Goal: Task Accomplishment & Management: Manage account settings

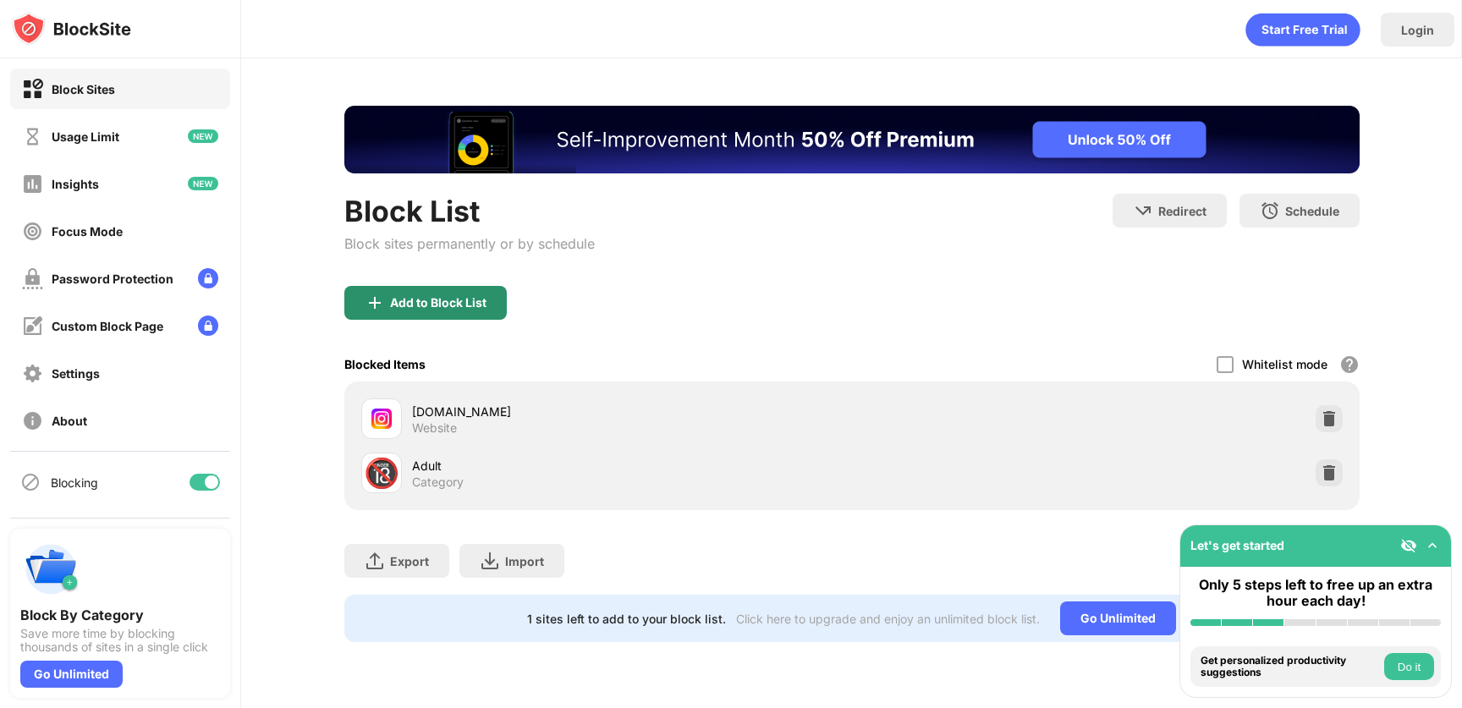
click at [461, 304] on div "Add to Block List" at bounding box center [438, 303] width 96 height 14
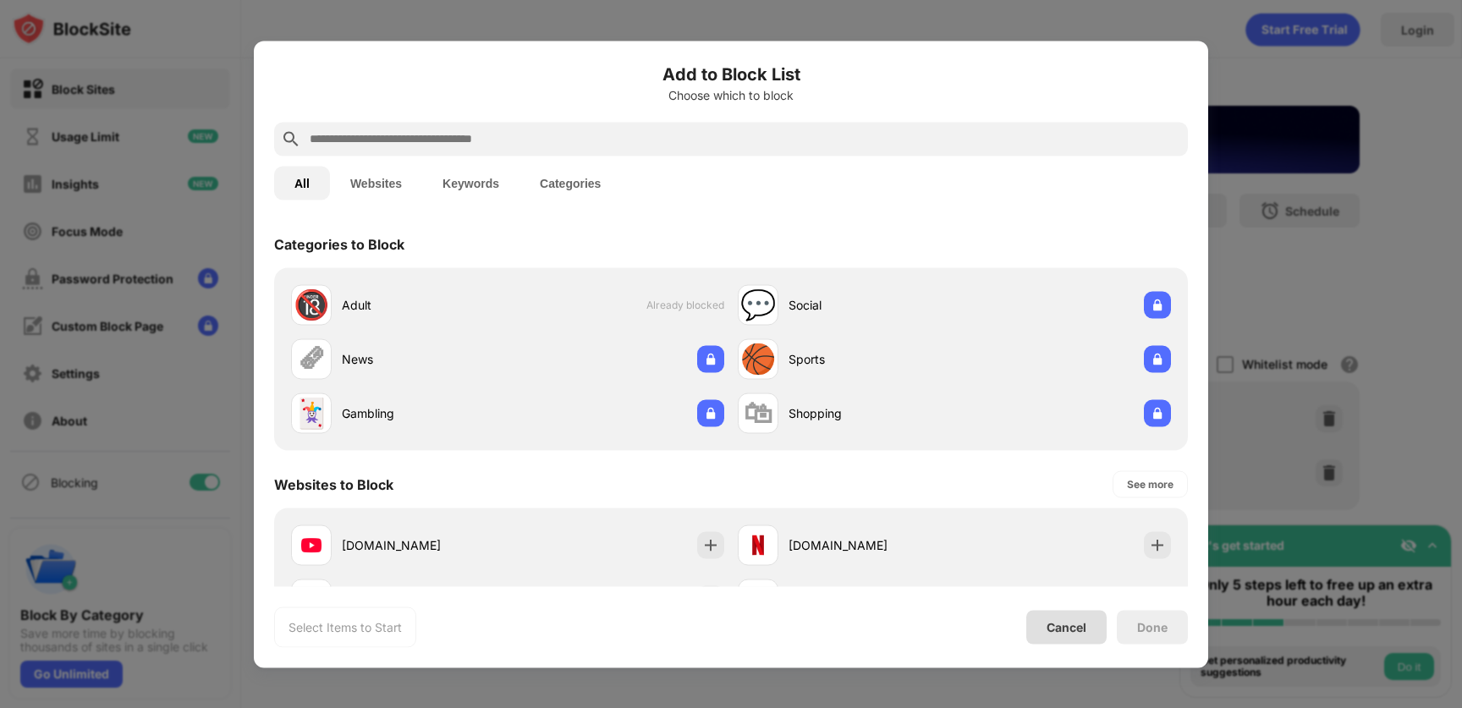
click at [1057, 620] on div "Cancel" at bounding box center [1066, 627] width 40 height 14
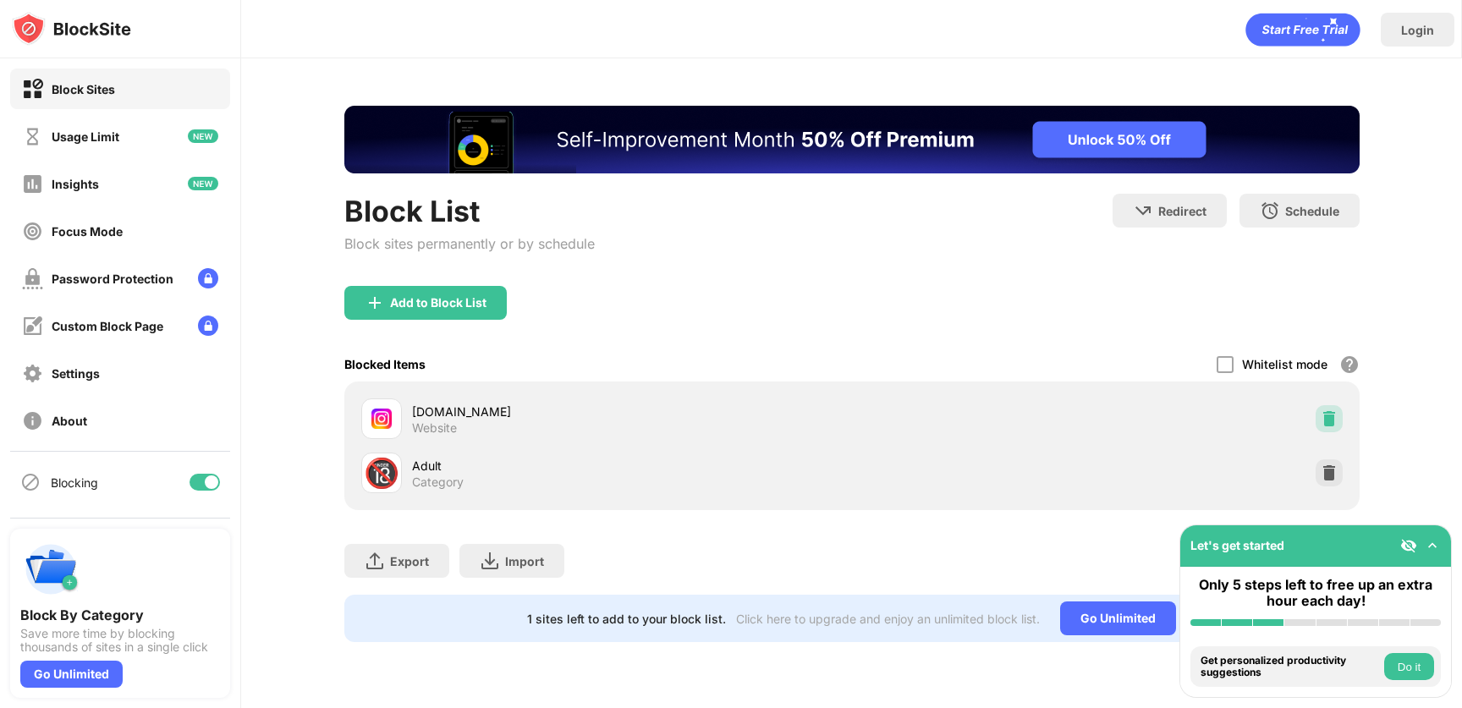
click at [1331, 411] on img at bounding box center [1328, 418] width 17 height 17
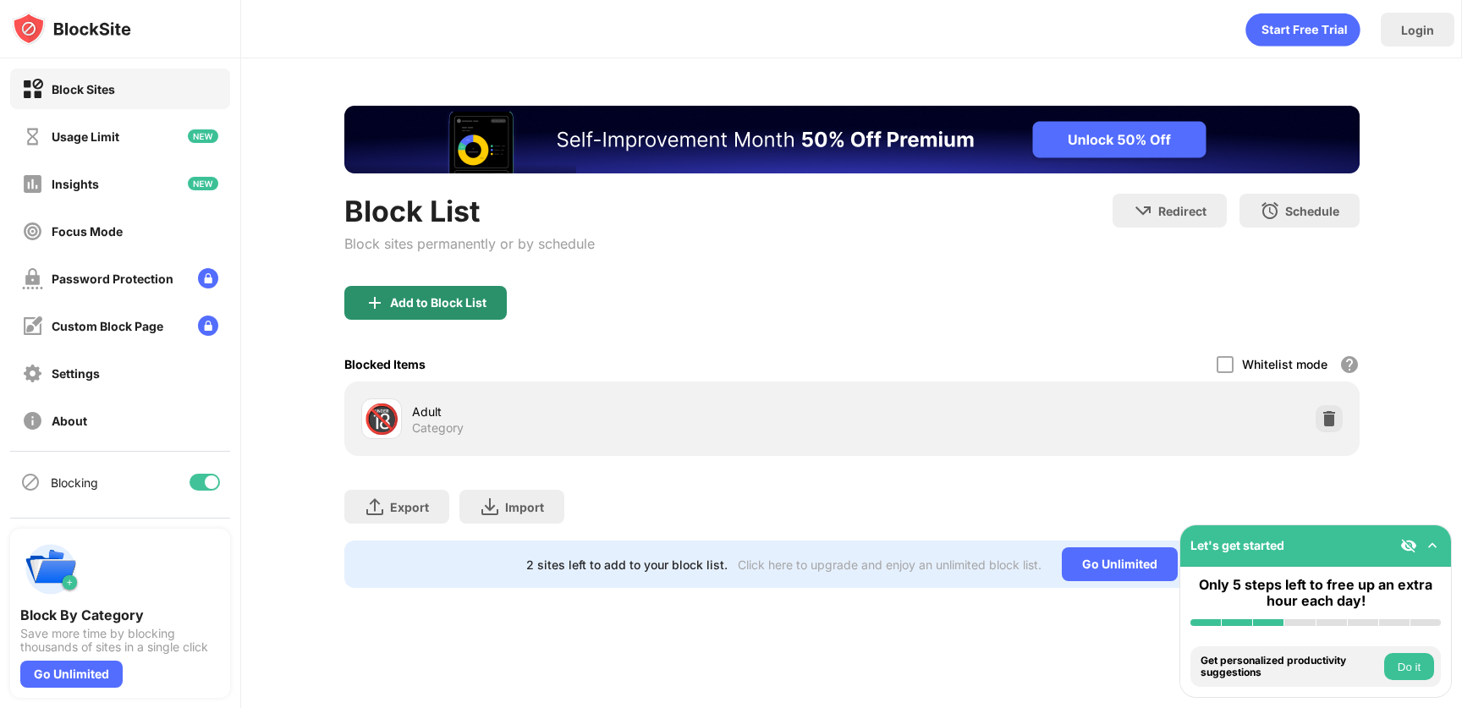
click at [456, 300] on div "Add to Block List" at bounding box center [438, 303] width 96 height 14
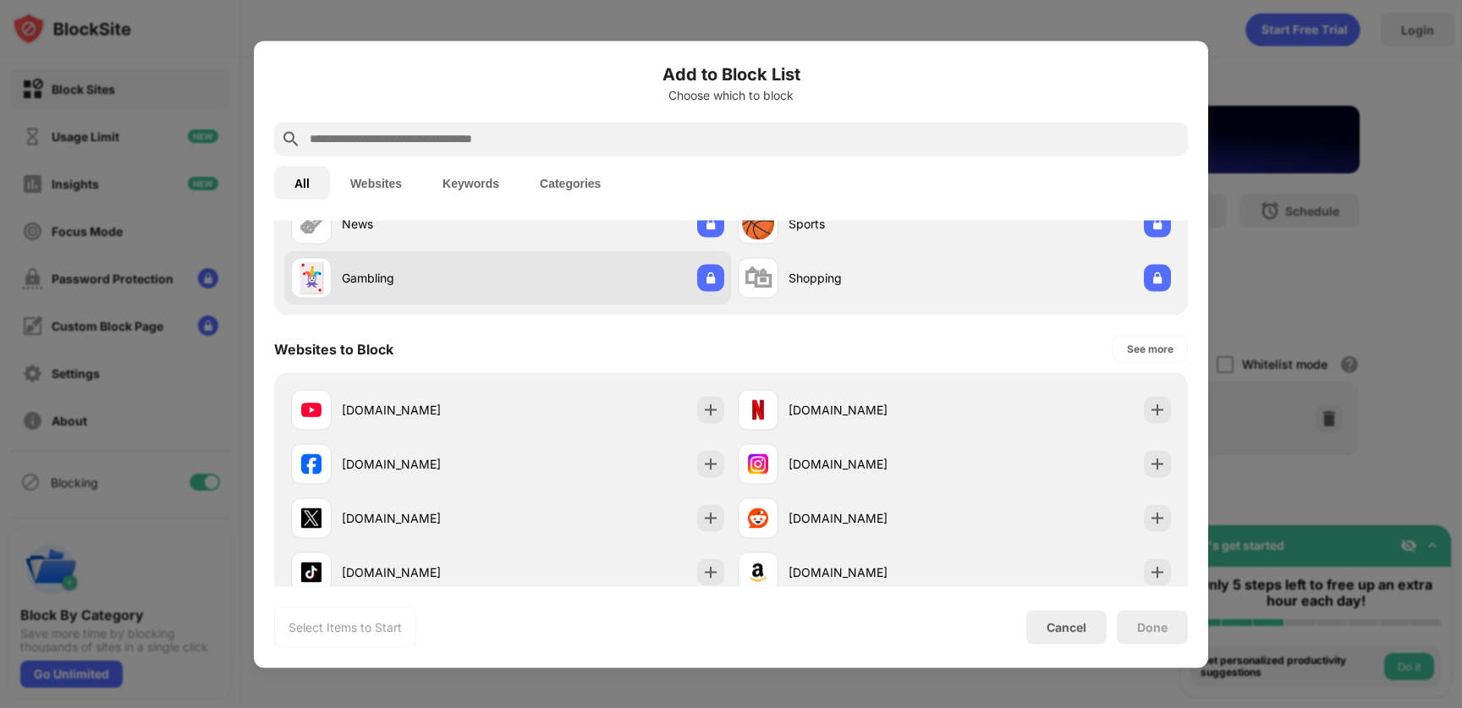
scroll to position [190, 0]
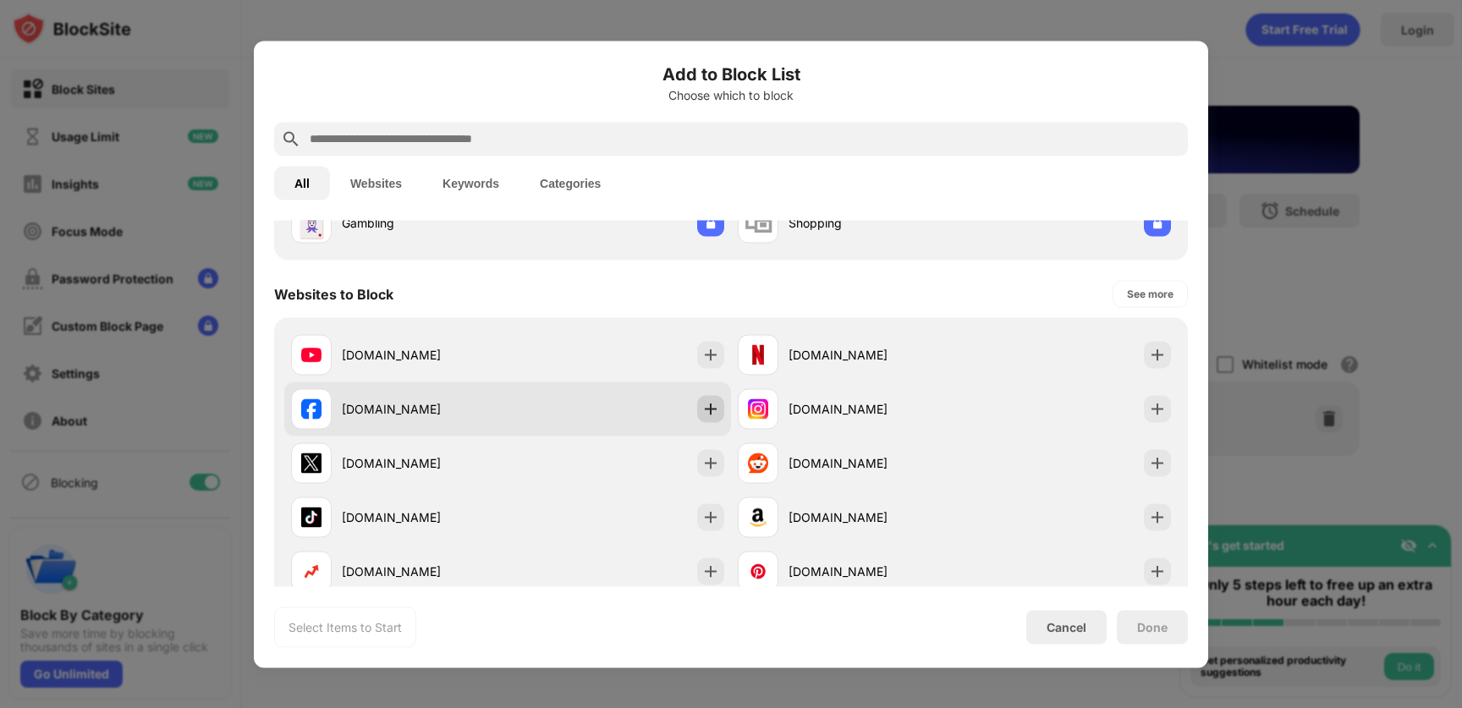
click at [702, 409] on img at bounding box center [710, 408] width 17 height 17
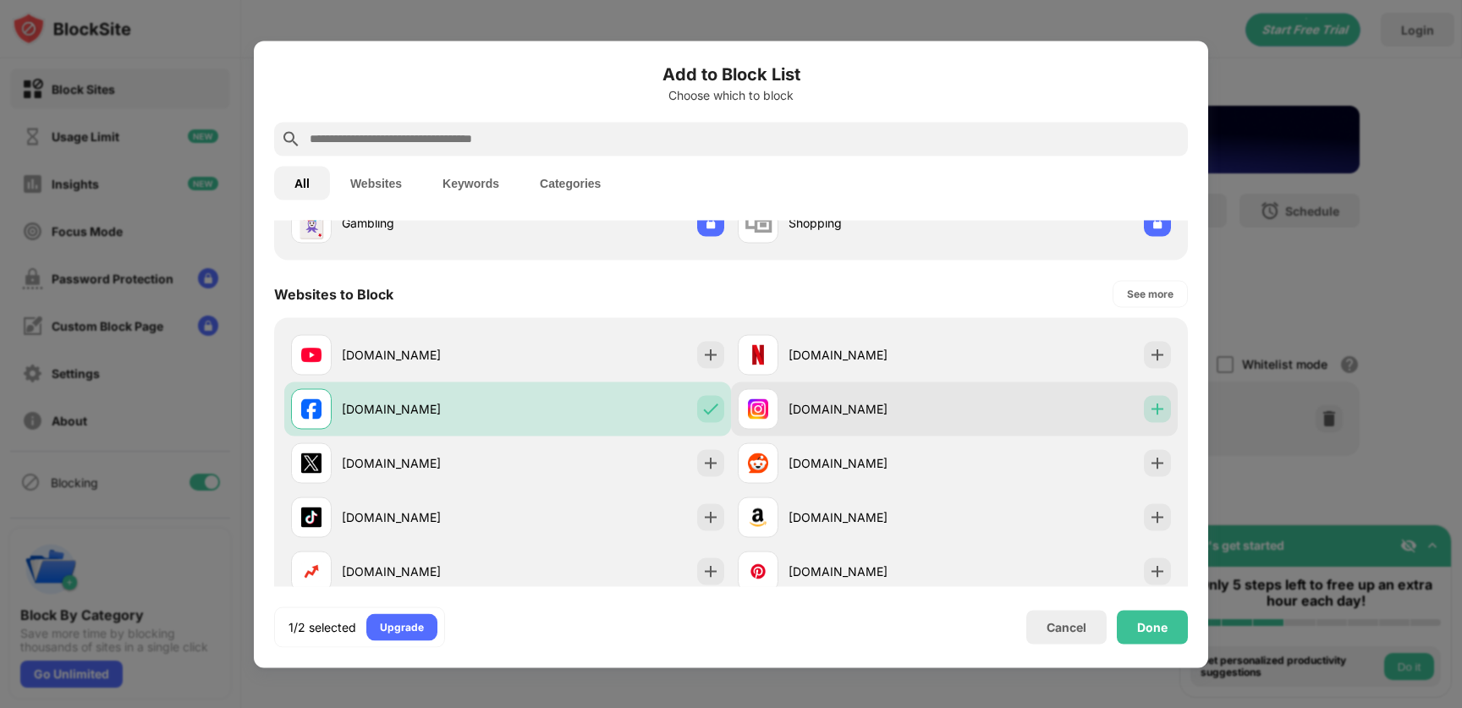
click at [1149, 414] on img at bounding box center [1157, 408] width 17 height 17
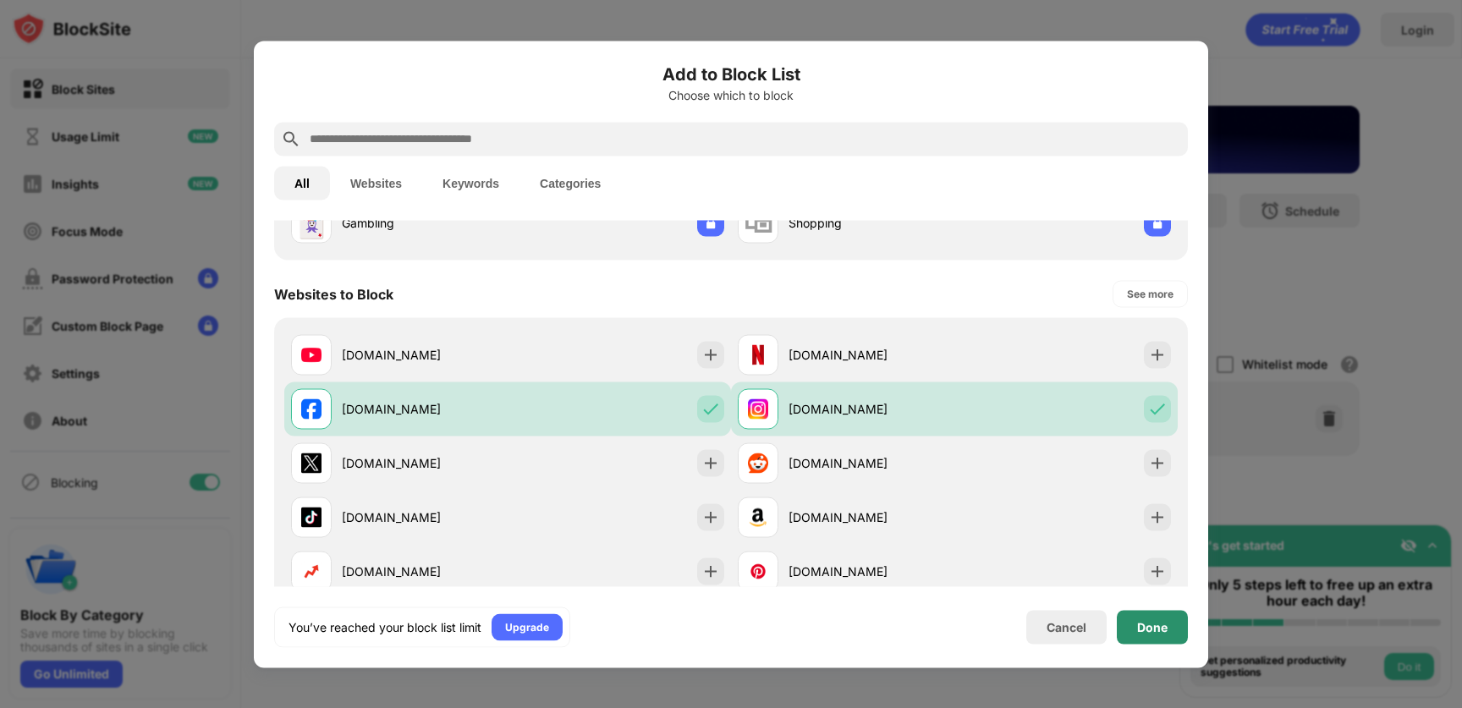
click at [1166, 620] on div "Done" at bounding box center [1152, 627] width 30 height 14
